Goal: Information Seeking & Learning: Learn about a topic

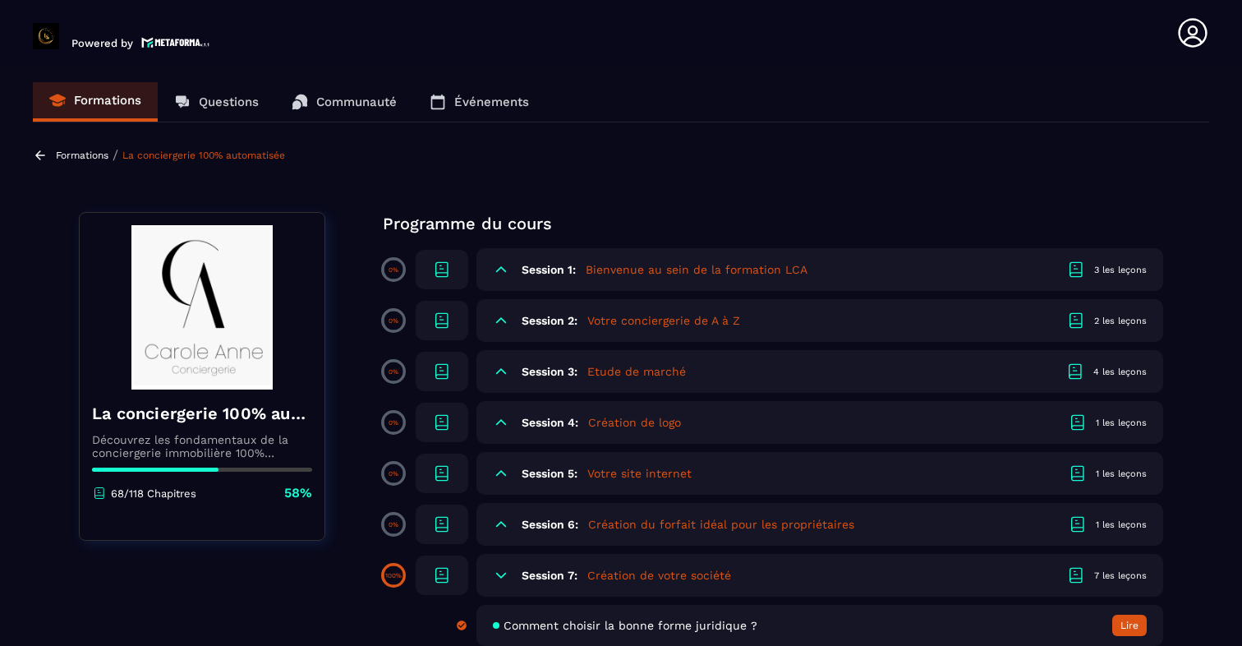
click at [353, 103] on p "Communauté" at bounding box center [356, 101] width 80 height 15
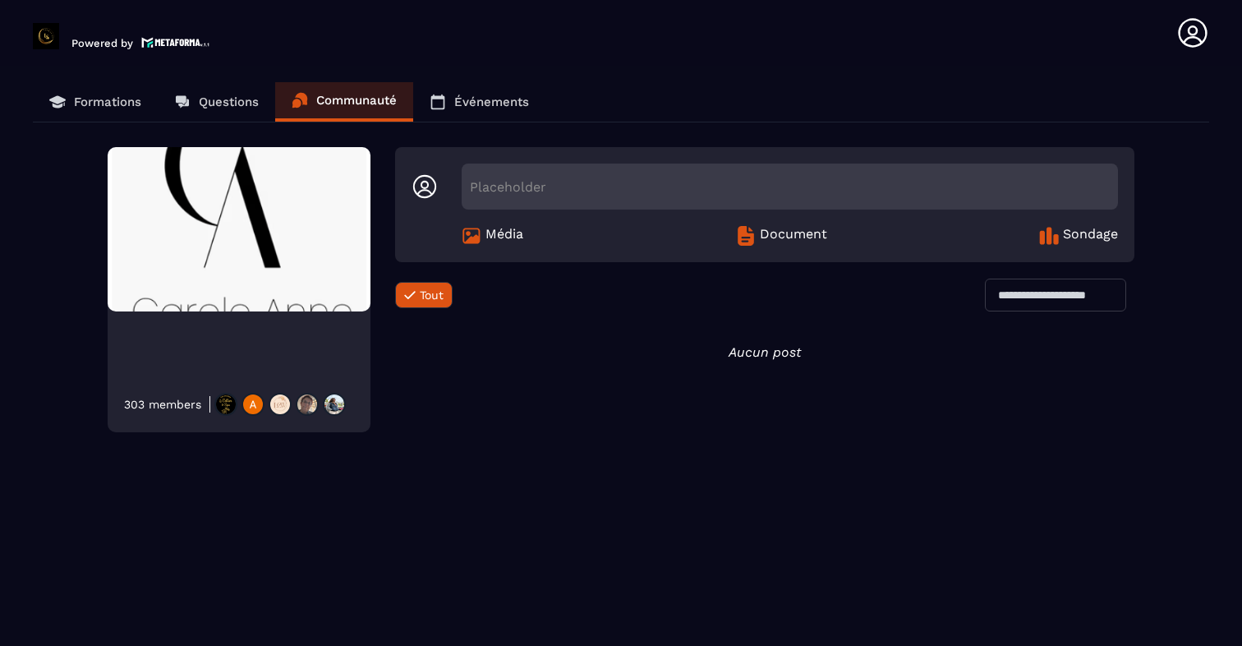
click at [231, 91] on link "Questions" at bounding box center [216, 101] width 117 height 39
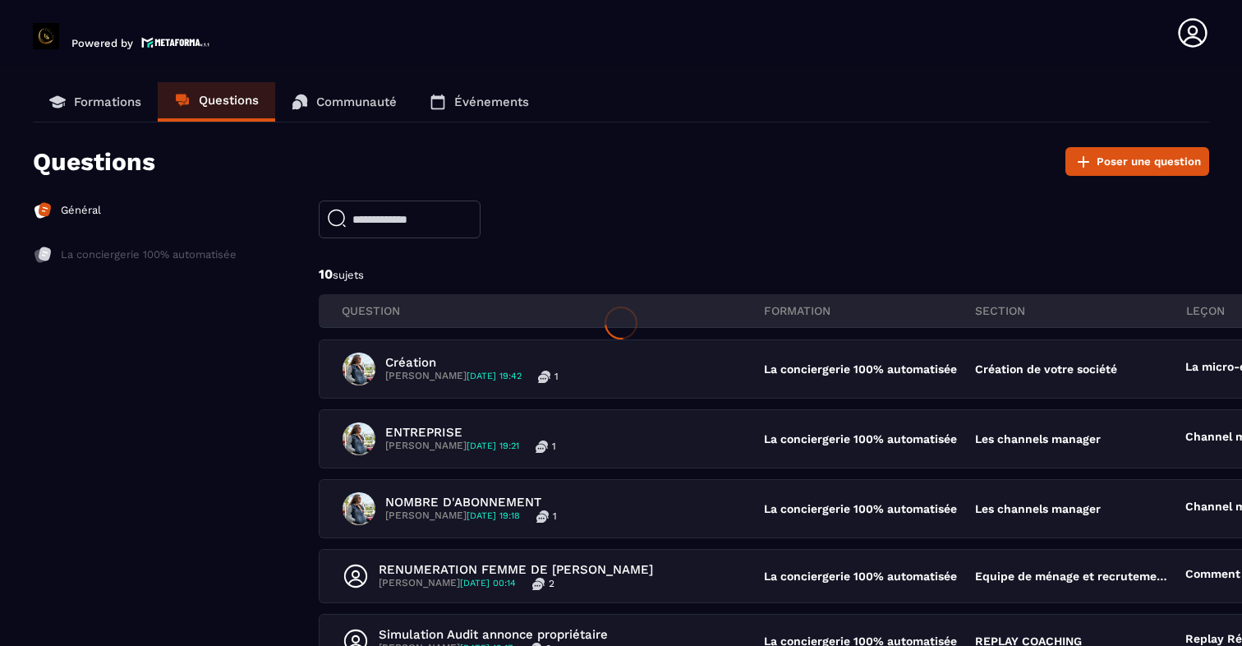
click at [103, 91] on div at bounding box center [621, 323] width 1242 height 646
click at [103, 91] on link "Formations" at bounding box center [95, 101] width 125 height 39
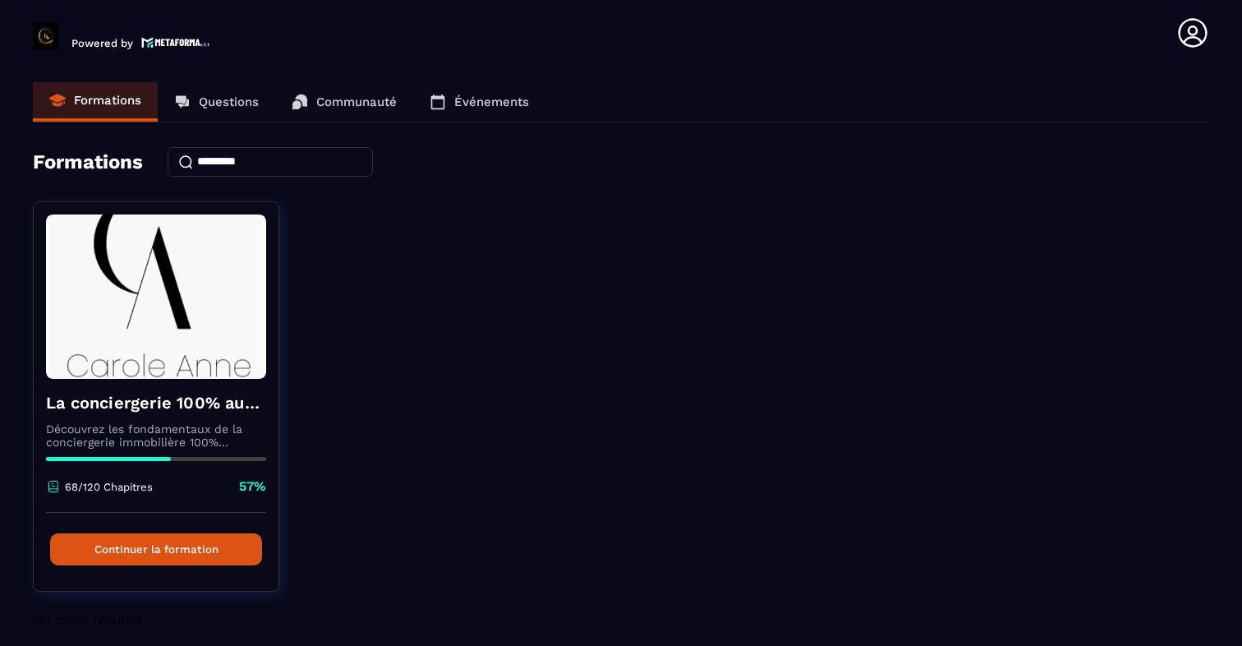
scroll to position [13, 0]
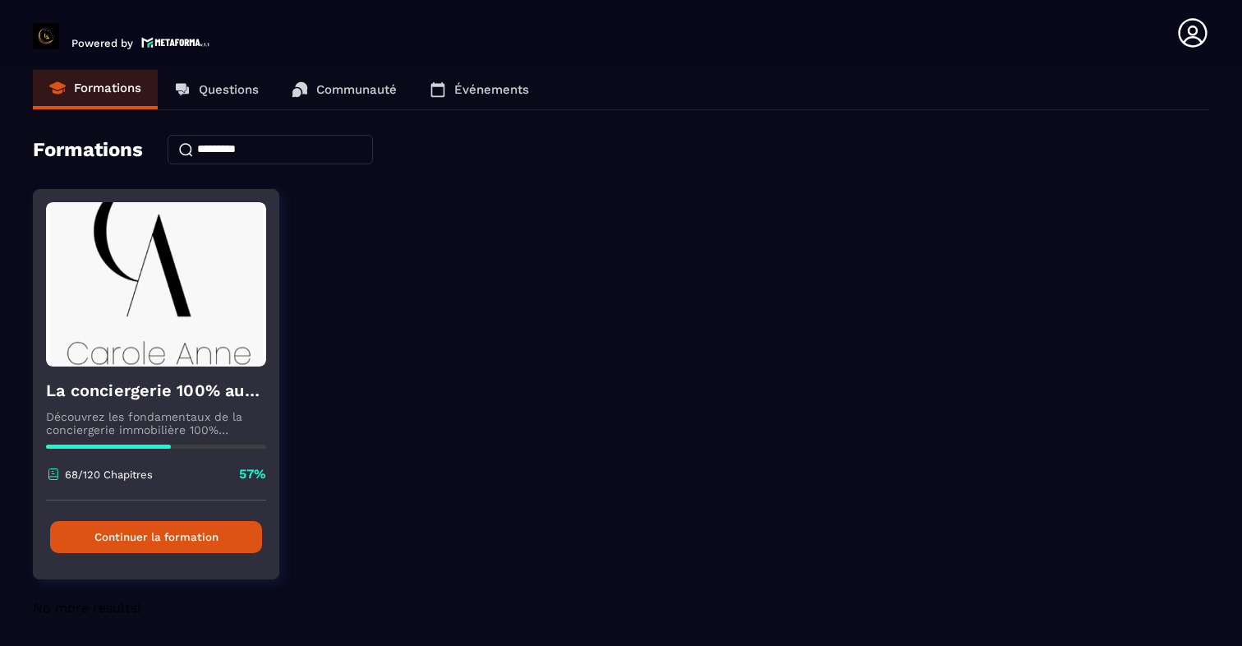
click at [182, 368] on div "La conciergerie 100% automatisée Découvrez les fondamentaux de la conciergerie …" at bounding box center [156, 433] width 245 height 134
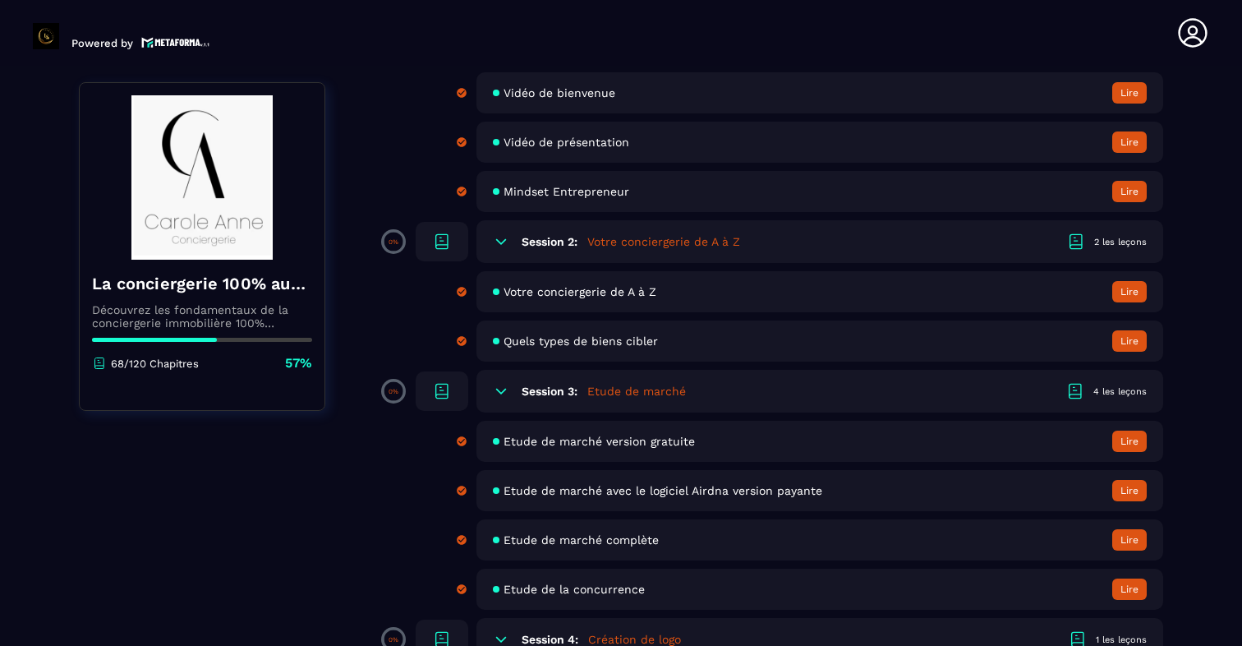
scroll to position [226, 0]
click at [1138, 296] on button "Lire" at bounding box center [1129, 292] width 34 height 21
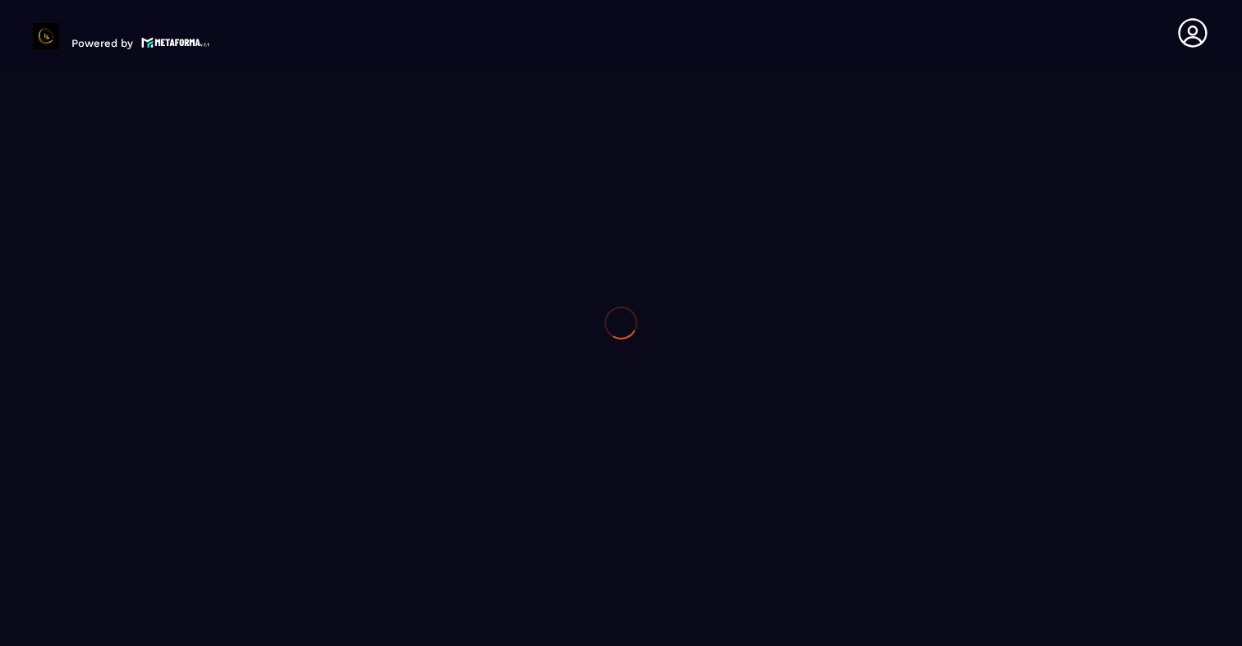
type textarea "**********"
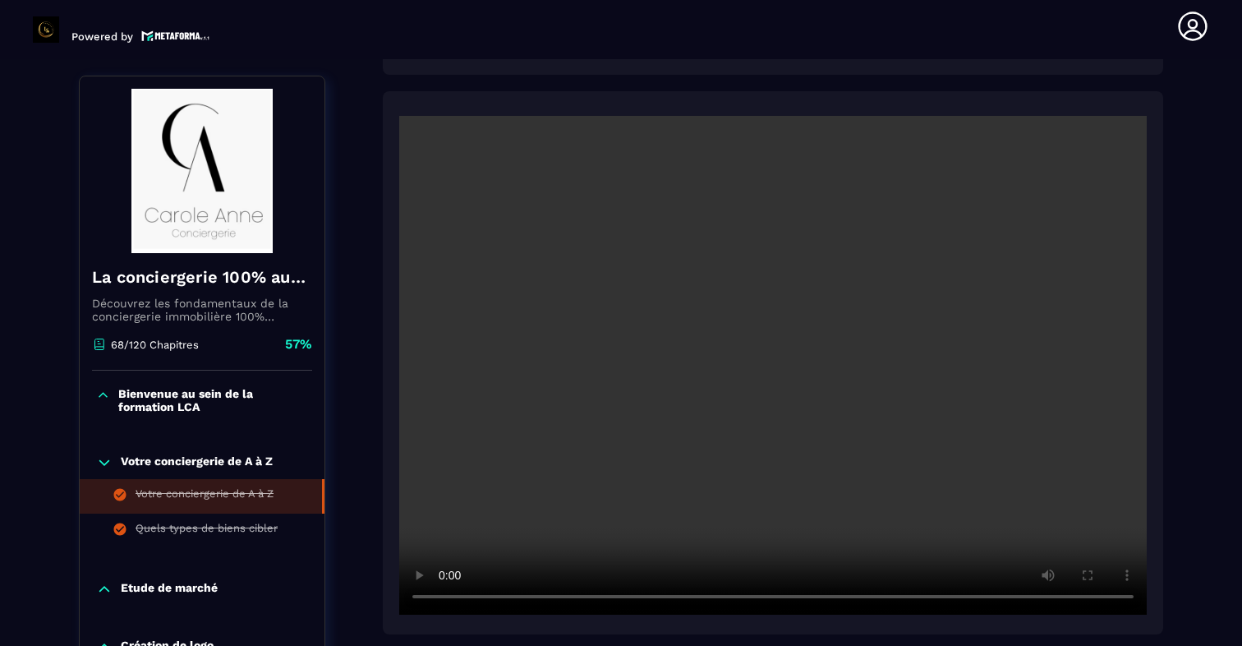
scroll to position [303, 0]
